Goal: Communication & Community: Answer question/provide support

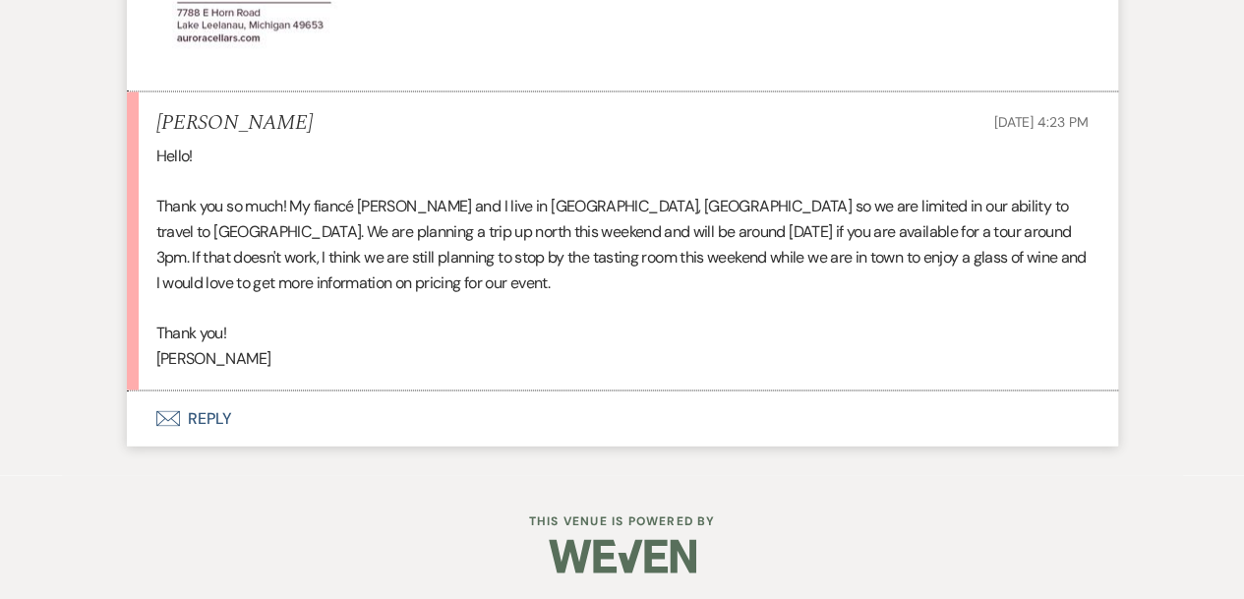
scroll to position [1599, 0]
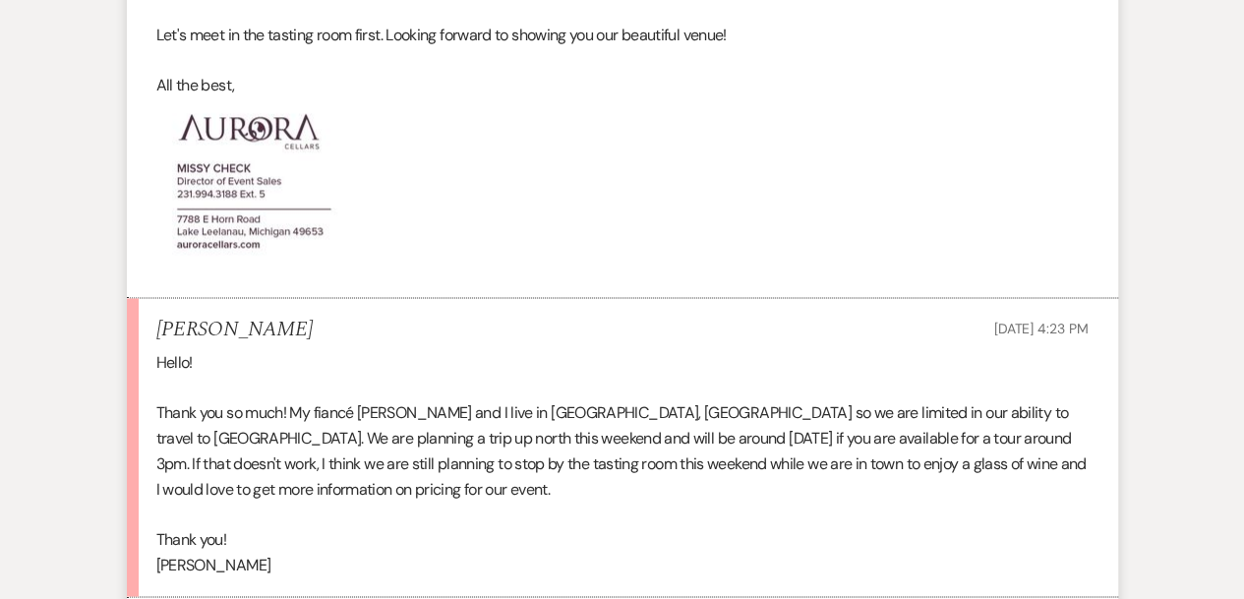
scroll to position [1599, 0]
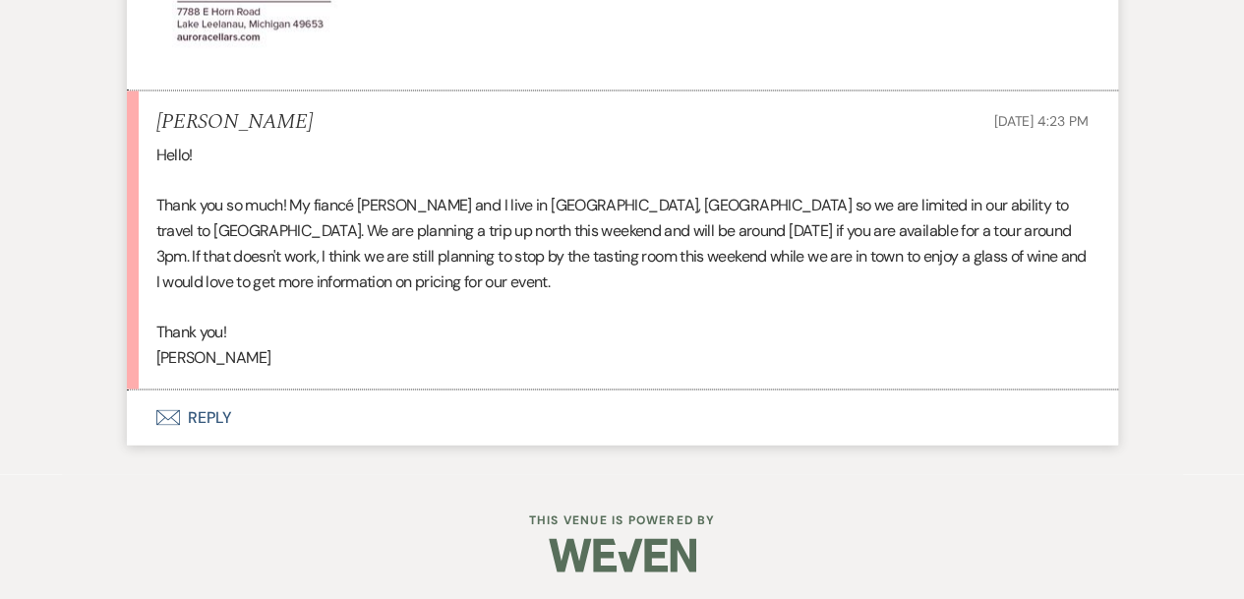
click at [210, 420] on button "Envelope Reply" at bounding box center [622, 416] width 991 height 55
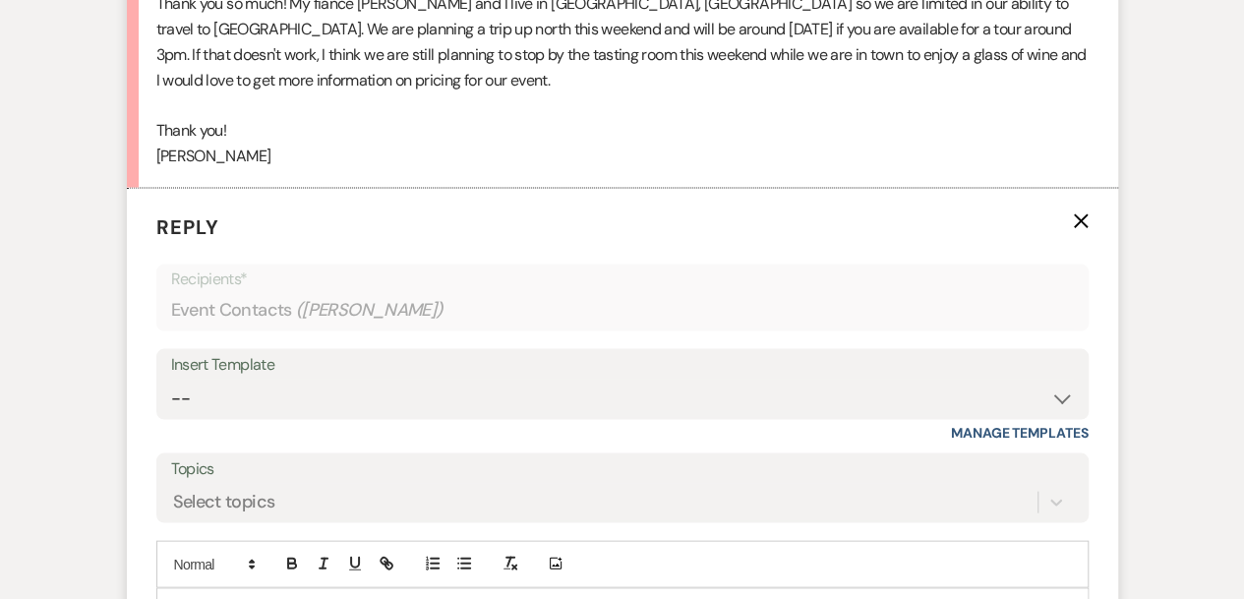
scroll to position [1875, 0]
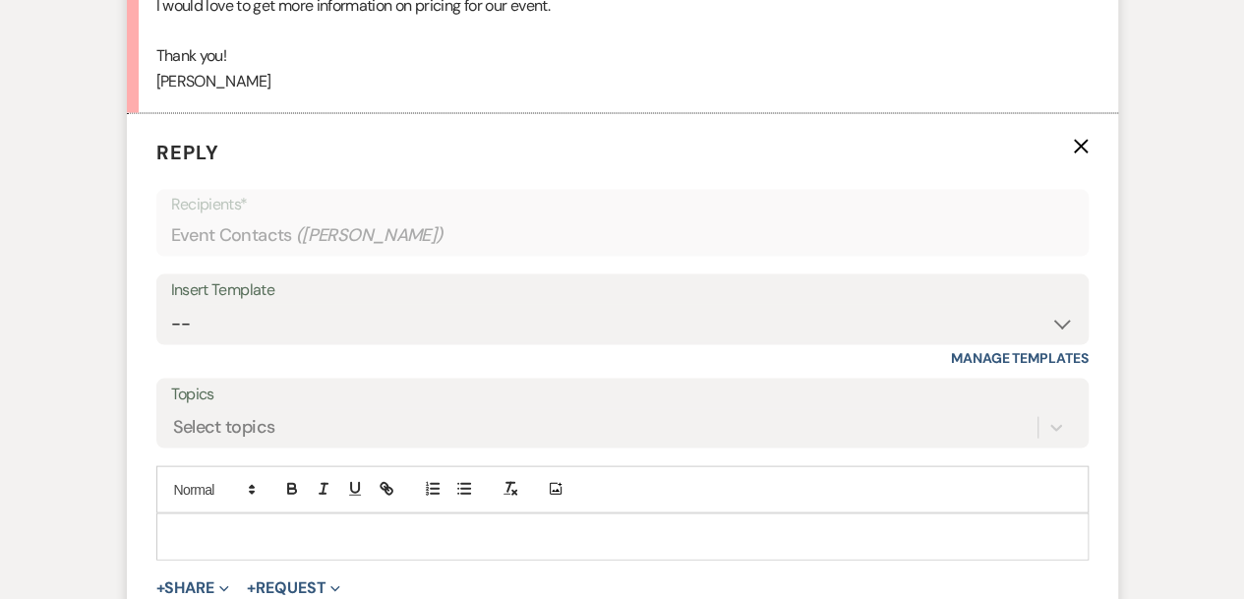
click at [193, 533] on p at bounding box center [622, 537] width 900 height 22
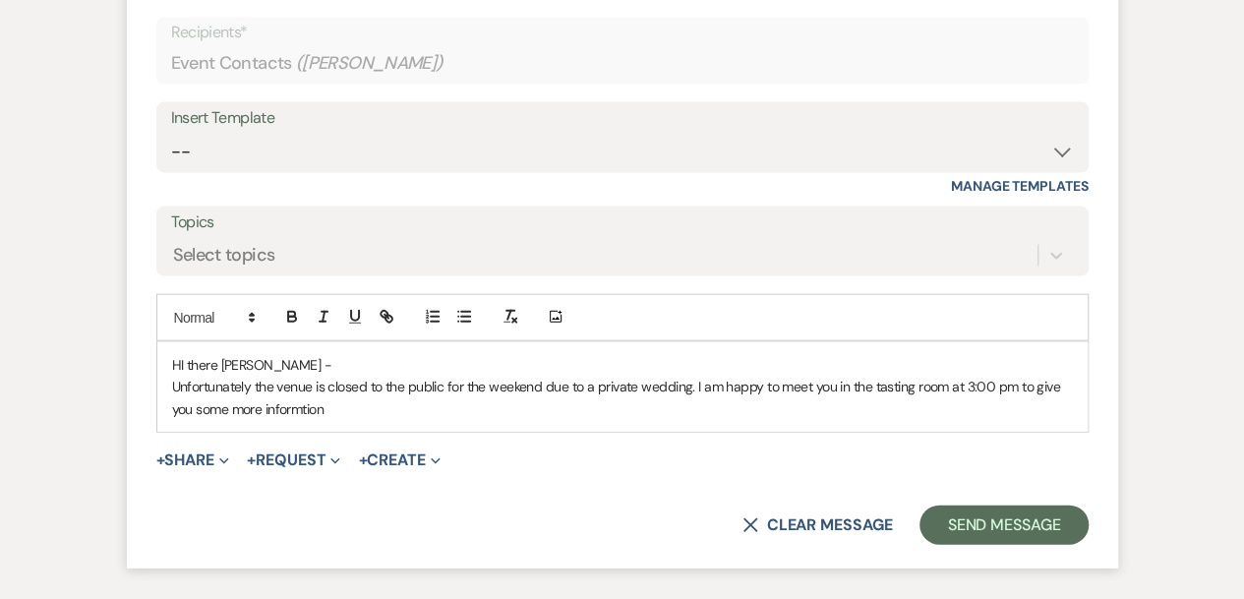
scroll to position [2045, 0]
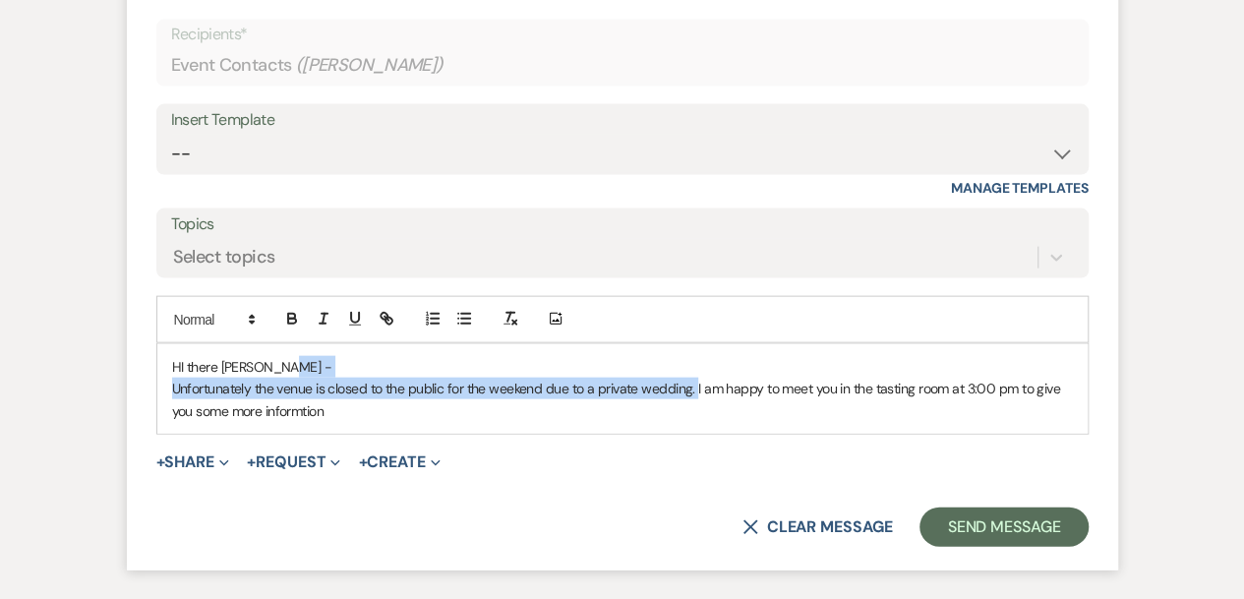
drag, startPoint x: 693, startPoint y: 384, endPoint x: 413, endPoint y: 373, distance: 280.4
click at [413, 373] on div "HI there Katelyn - Unfortunately the venue is closed to the public for the week…" at bounding box center [622, 388] width 930 height 89
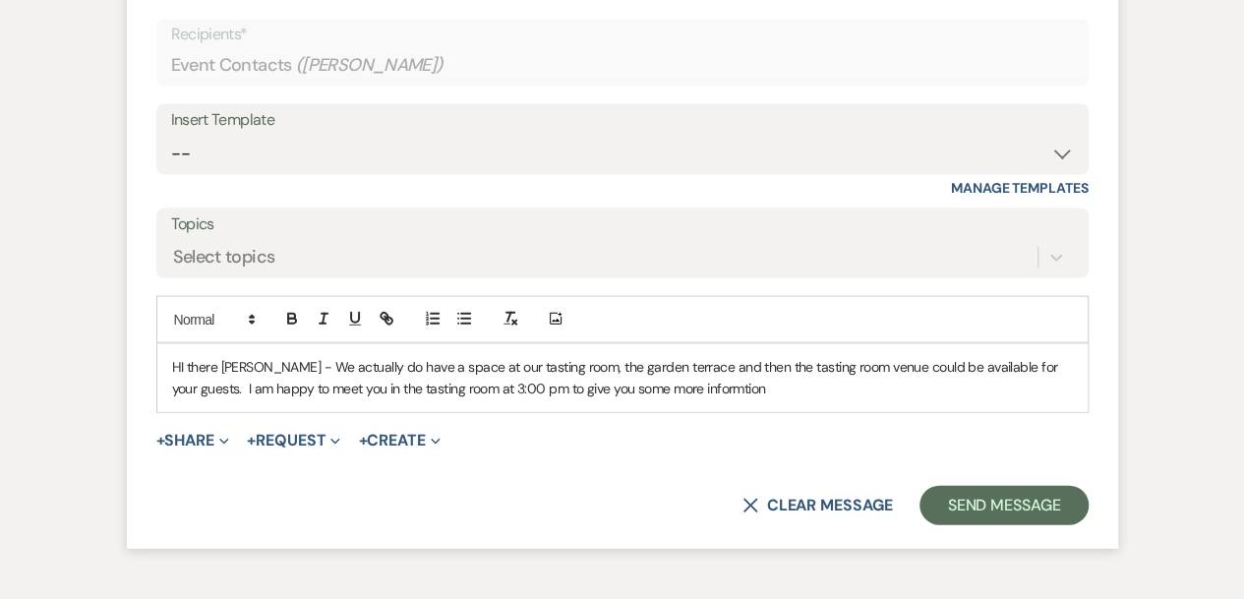
click at [668, 384] on p "HI there Katelyn - We actually do have a space at our tasting room, the garden …" at bounding box center [622, 378] width 900 height 44
click at [712, 385] on p "HI there Katelyn - We actually do have a space at our tasting room, the garden …" at bounding box center [622, 378] width 900 height 44
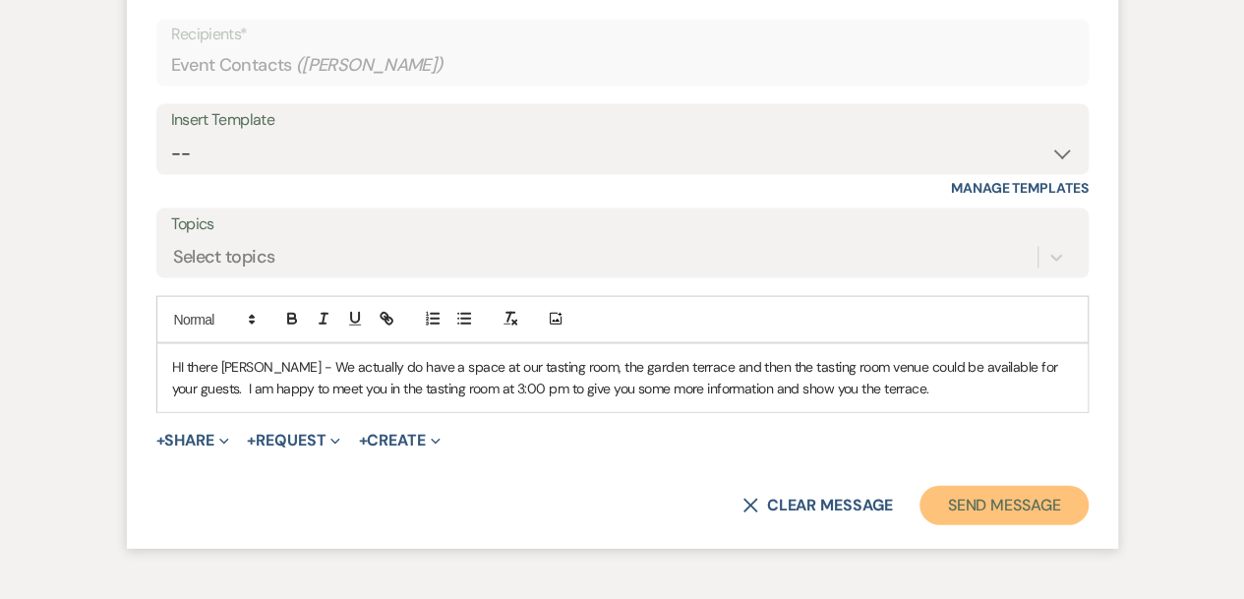
click at [1019, 504] on button "Send Message" at bounding box center [1003, 505] width 168 height 39
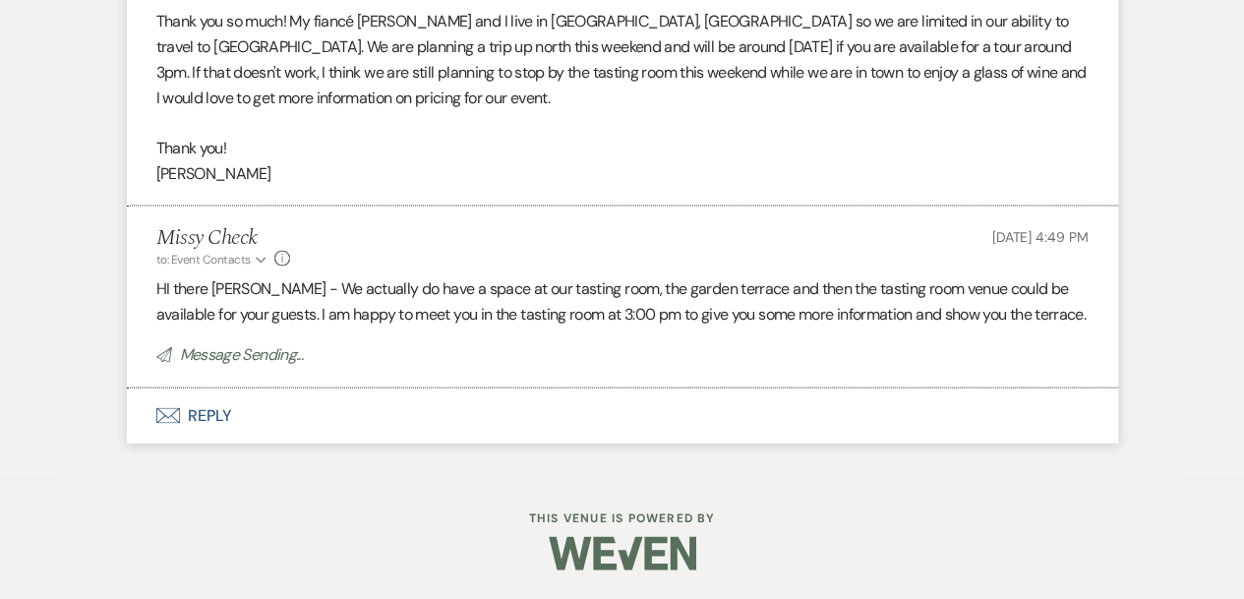
scroll to position [1780, 0]
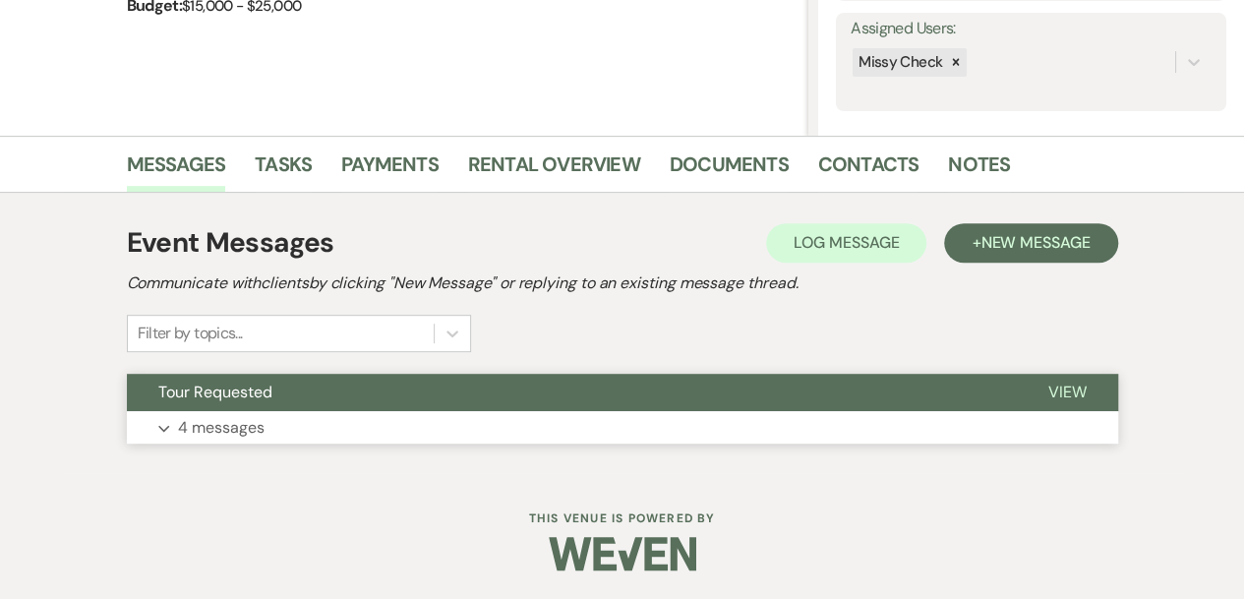
click at [246, 435] on p "4 messages" at bounding box center [221, 428] width 87 height 26
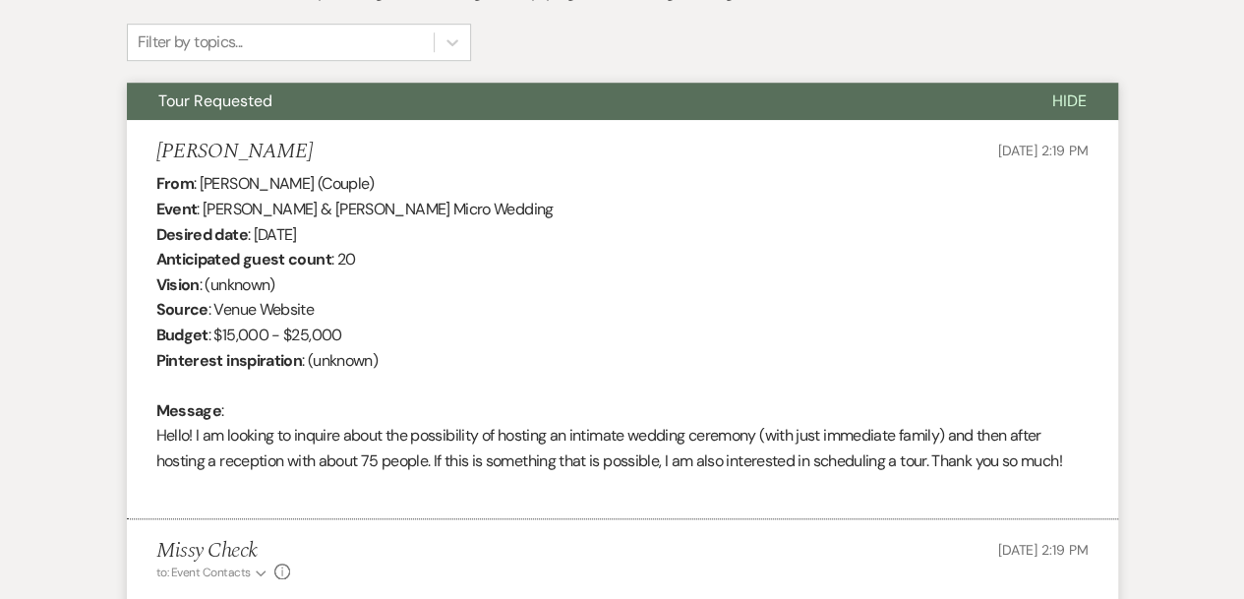
scroll to position [667, 0]
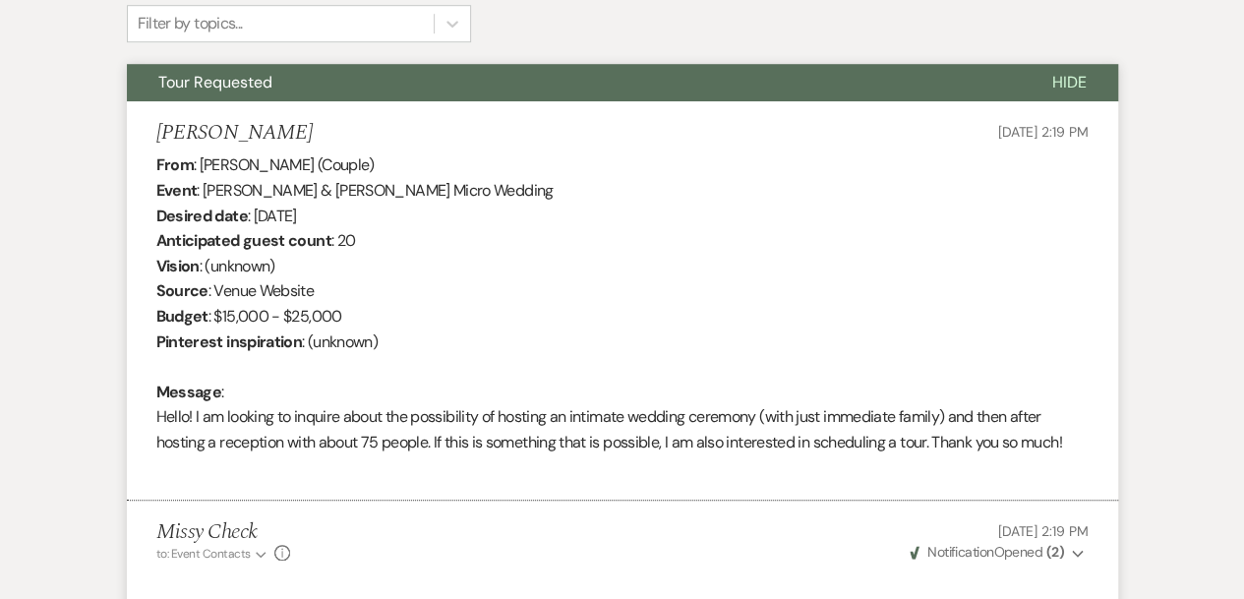
drag, startPoint x: 305, startPoint y: 124, endPoint x: 90, endPoint y: 131, distance: 214.4
copy h5 "Katelyn Whitlatch"
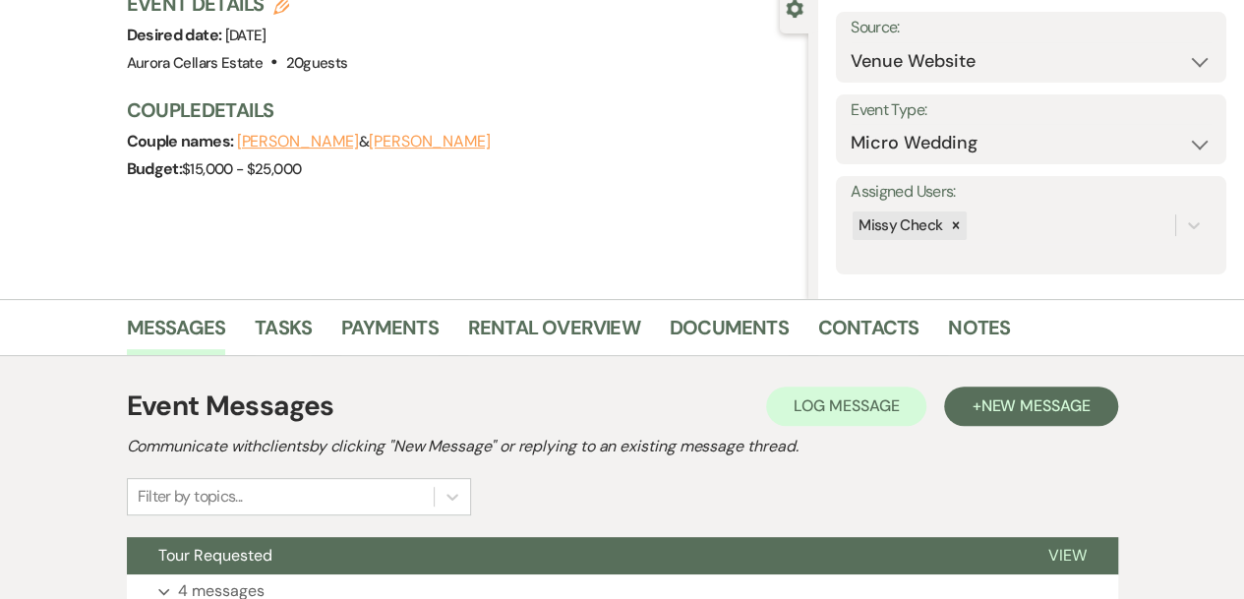
scroll to position [358, 0]
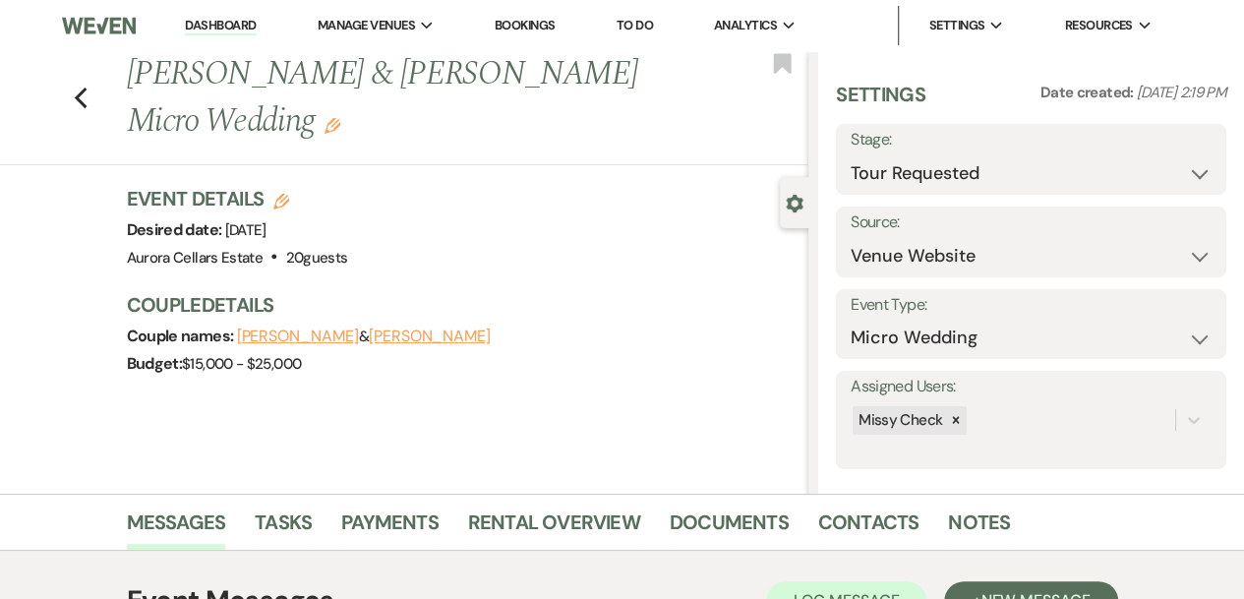
click at [234, 30] on link "Dashboard" at bounding box center [220, 26] width 71 height 19
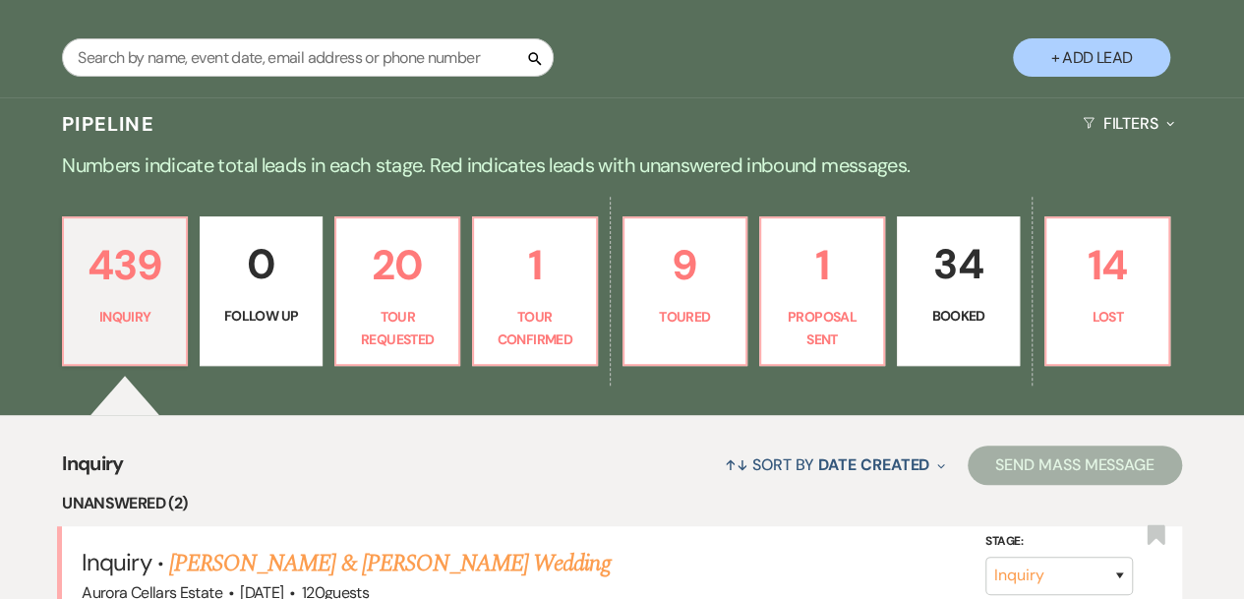
scroll to position [346, 0]
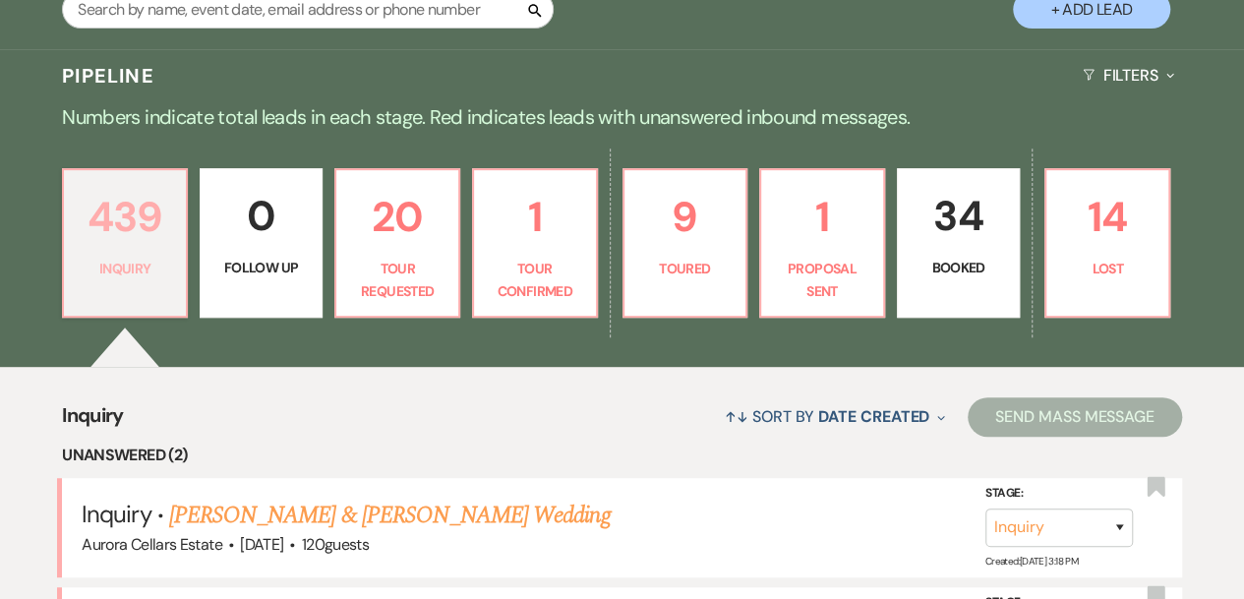
scroll to position [389, 0]
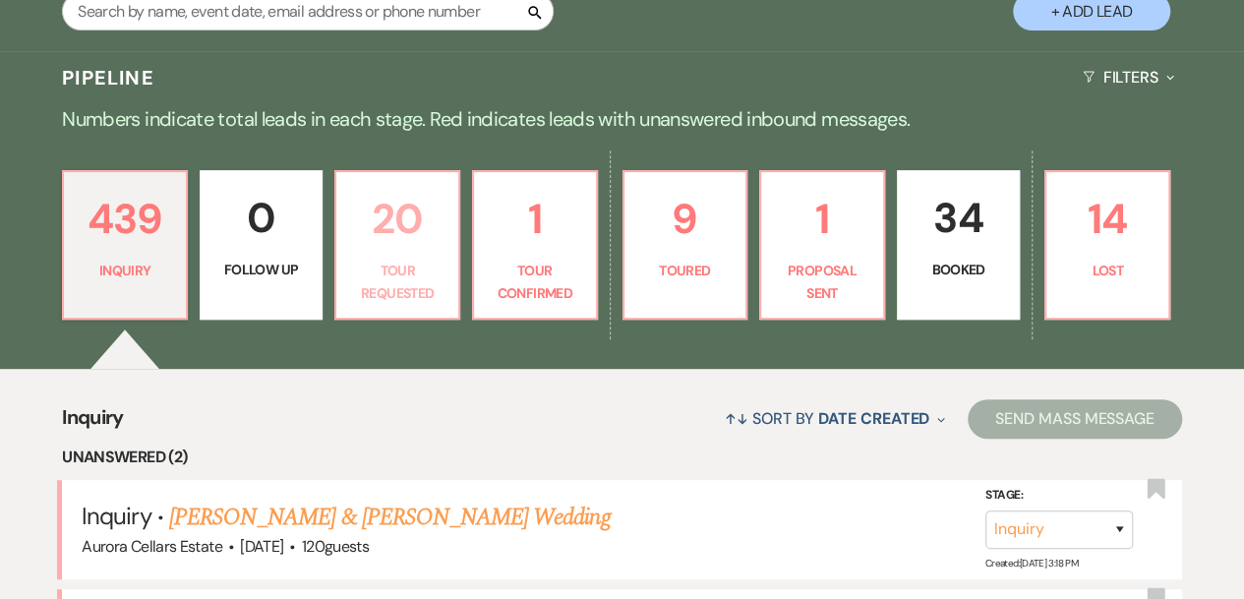
click at [444, 253] on link "20 Tour Requested" at bounding box center [397, 244] width 126 height 149
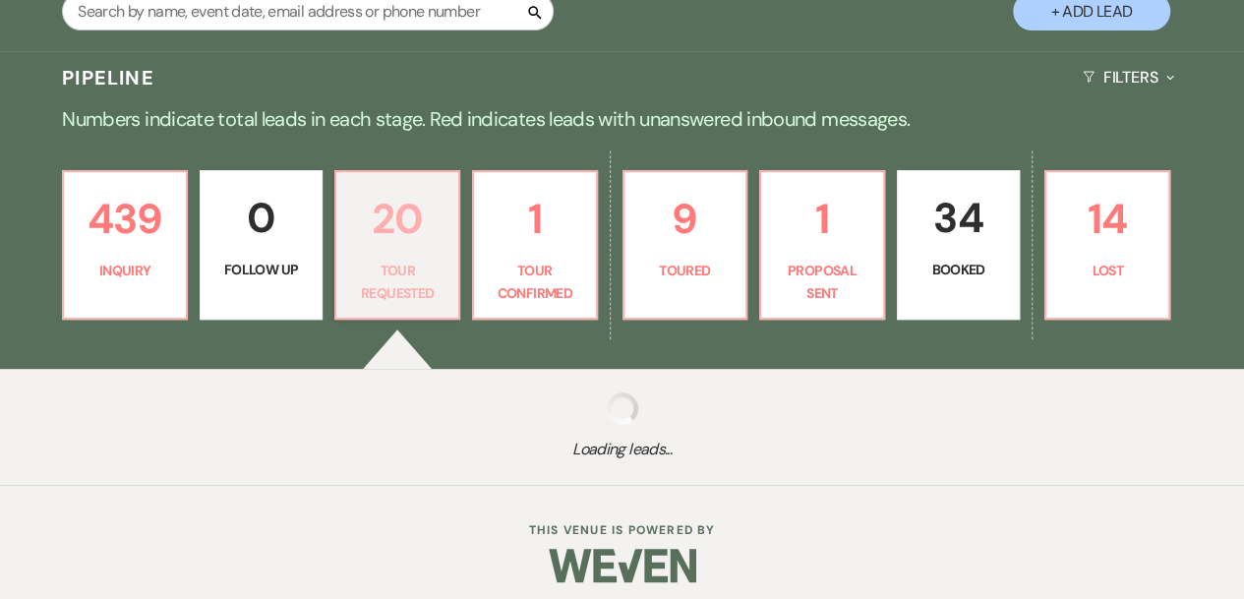
select select "2"
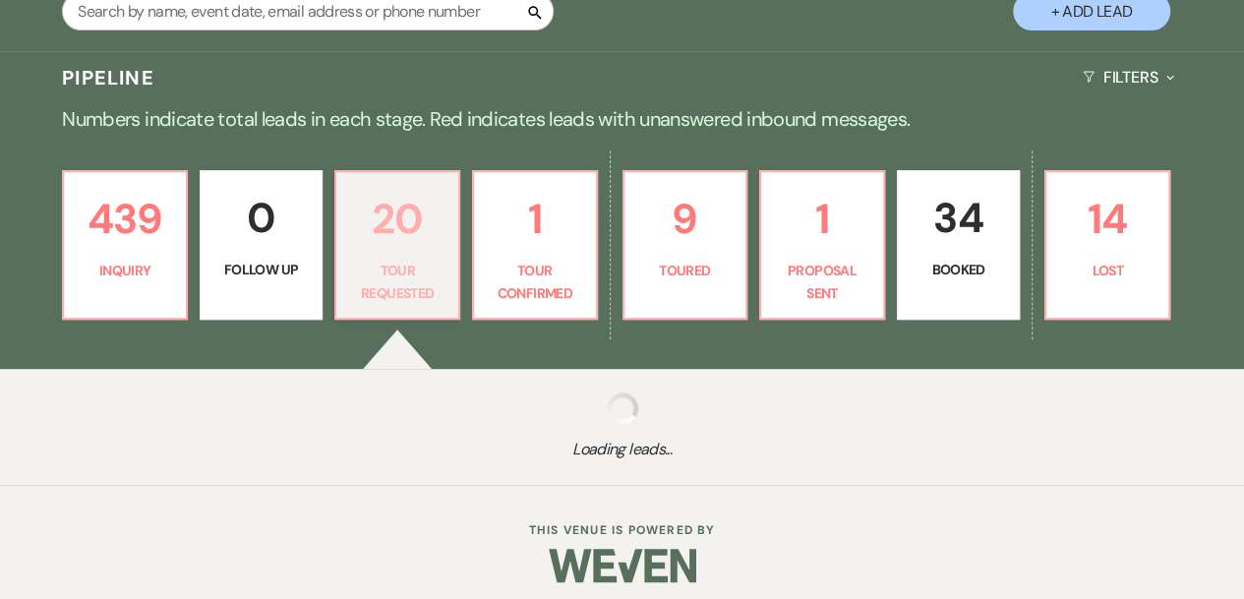
select select "2"
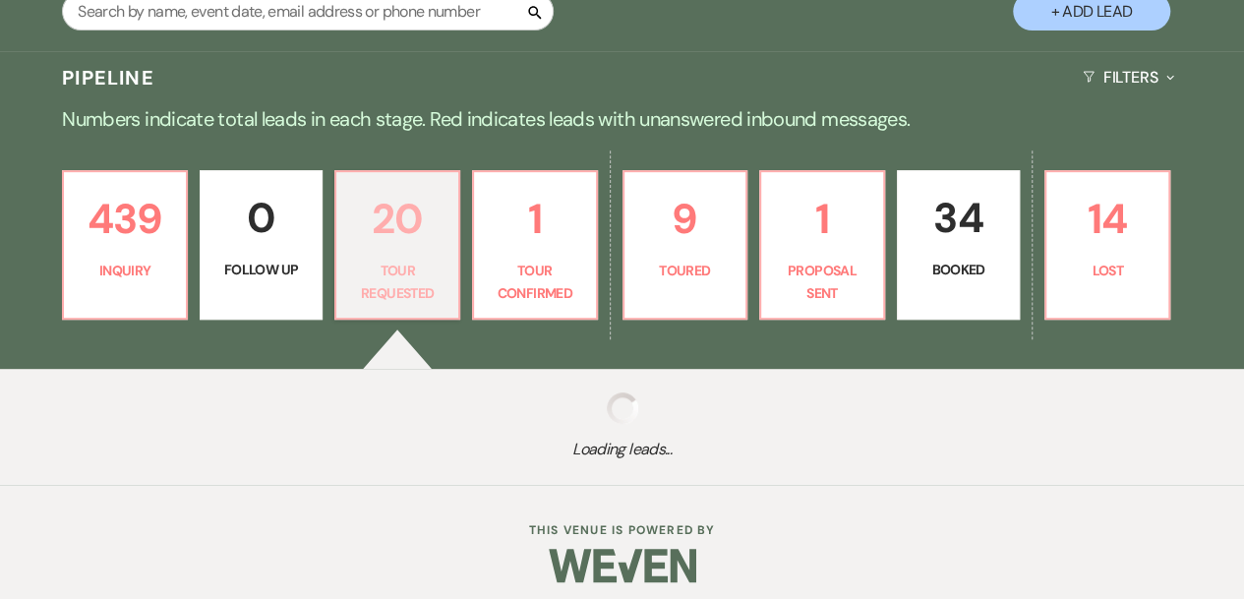
select select "2"
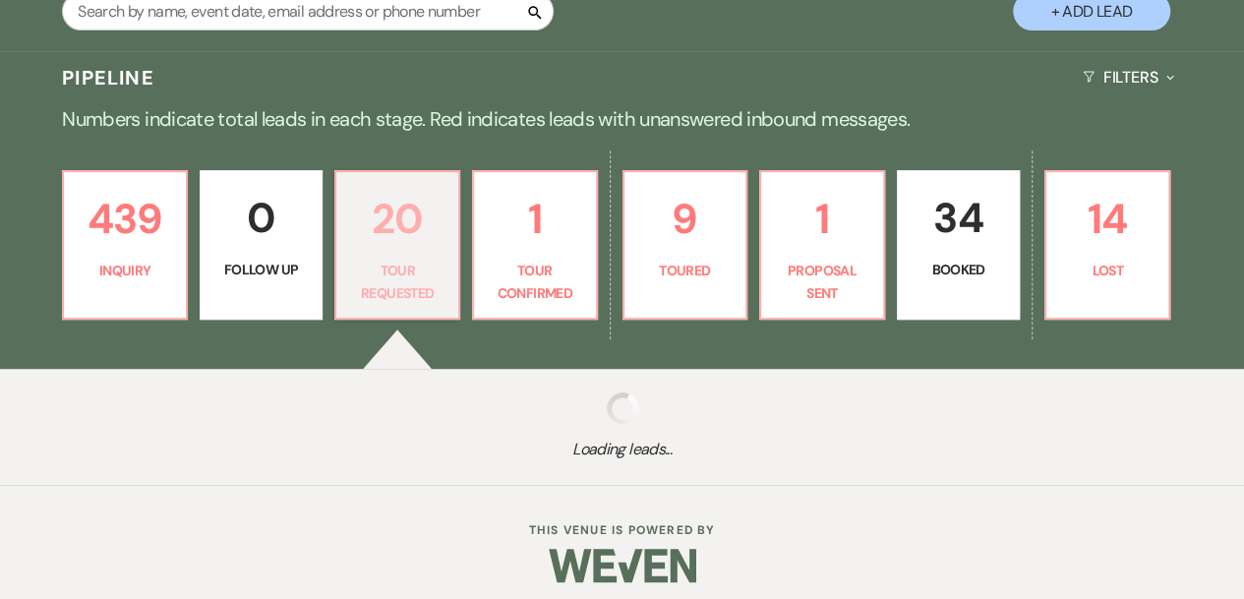
select select "2"
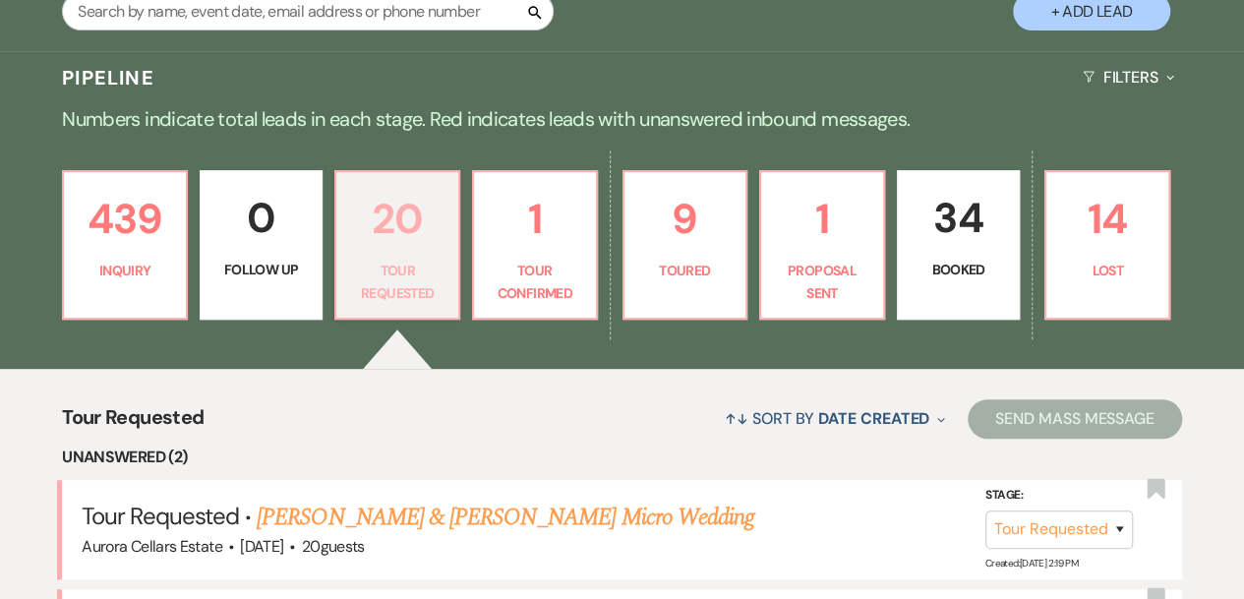
click at [400, 261] on p "Tour Requested" at bounding box center [397, 282] width 98 height 44
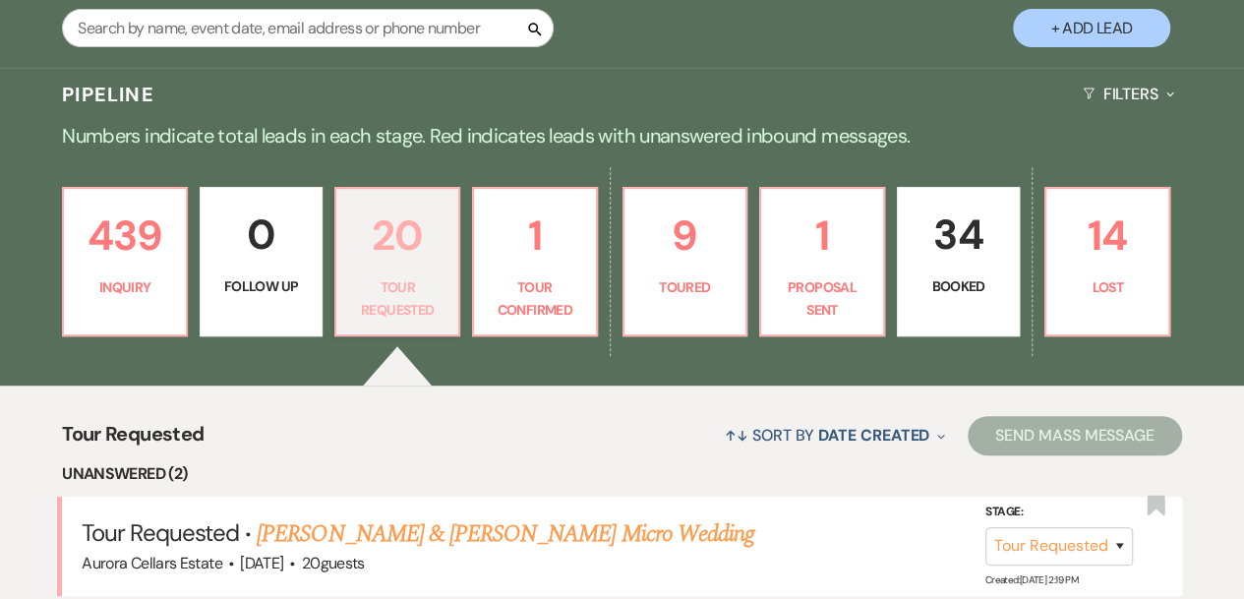
scroll to position [370, 0]
